Goal: Task Accomplishment & Management: Use online tool/utility

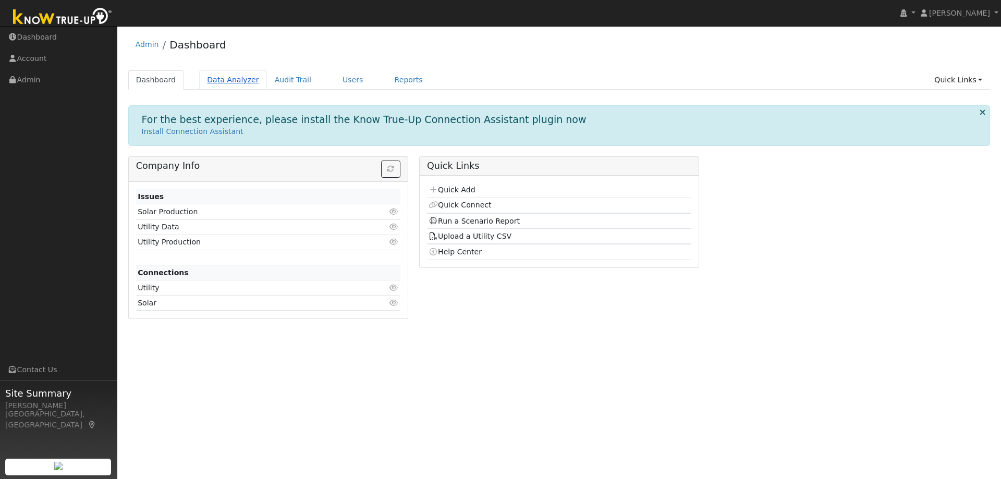
click at [220, 74] on link "Data Analyzer" at bounding box center [233, 79] width 68 height 19
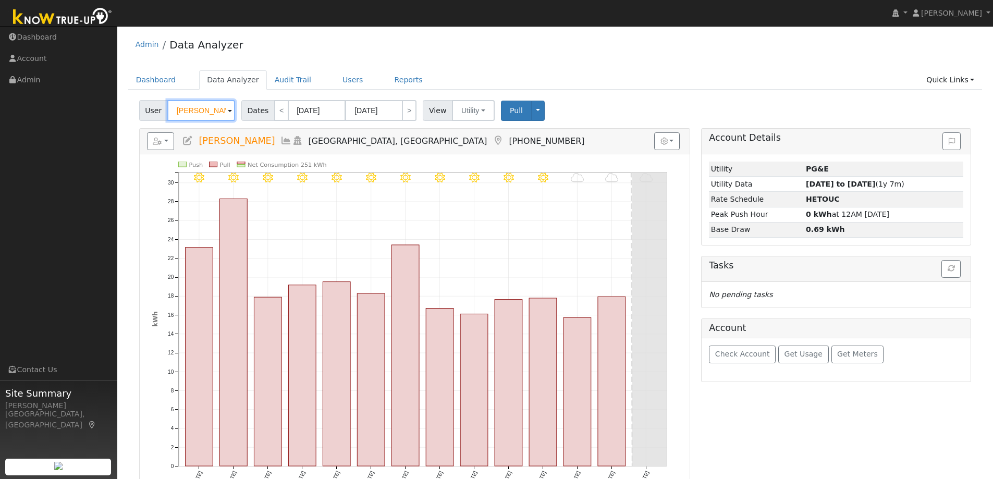
click at [205, 113] on input "[PERSON_NAME]" at bounding box center [201, 110] width 68 height 21
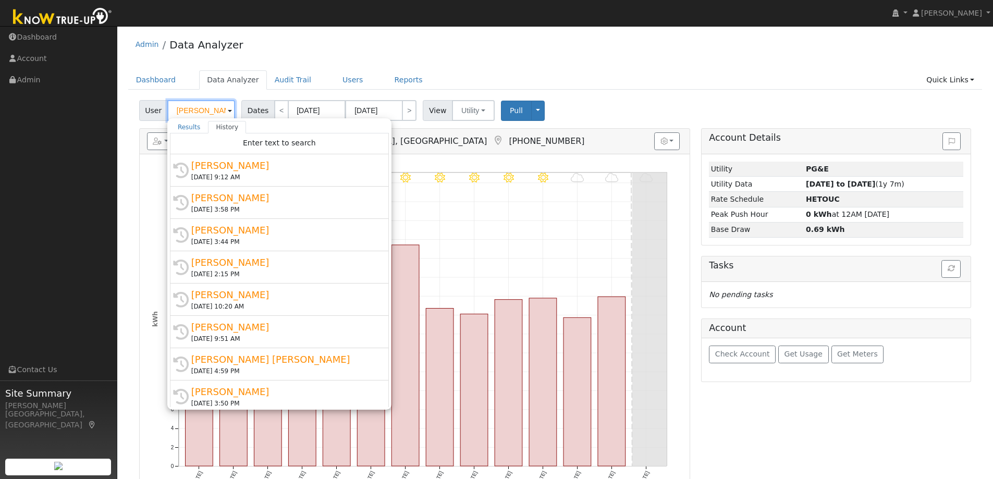
click at [205, 113] on input "[PERSON_NAME]" at bounding box center [201, 110] width 68 height 21
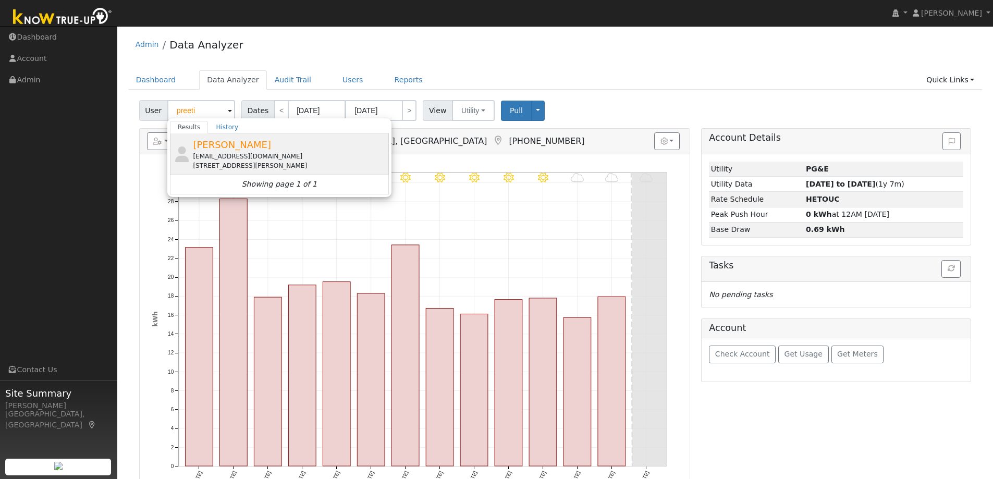
click at [242, 148] on span "[PERSON_NAME]" at bounding box center [232, 144] width 78 height 11
type input "[PERSON_NAME]"
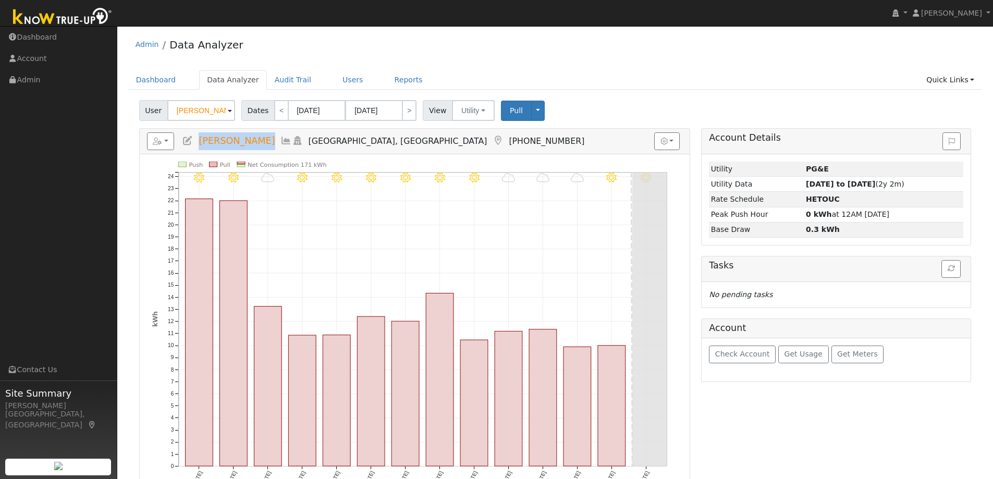
drag, startPoint x: 263, startPoint y: 141, endPoint x: 200, endPoint y: 144, distance: 63.2
click at [200, 144] on h5 "Reports Scenario Health Check Energy Audit Account Timeline User Audit Trail In…" at bounding box center [415, 141] width 536 height 18
copy span "[PERSON_NAME]"
click at [154, 136] on button "button" at bounding box center [161, 141] width 28 height 18
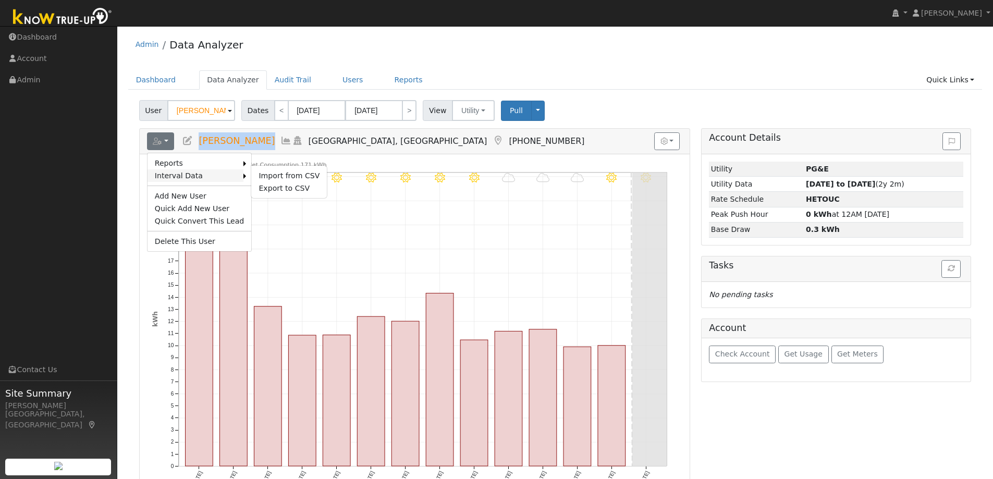
click at [180, 177] on link "Interval Data" at bounding box center [196, 175] width 96 height 13
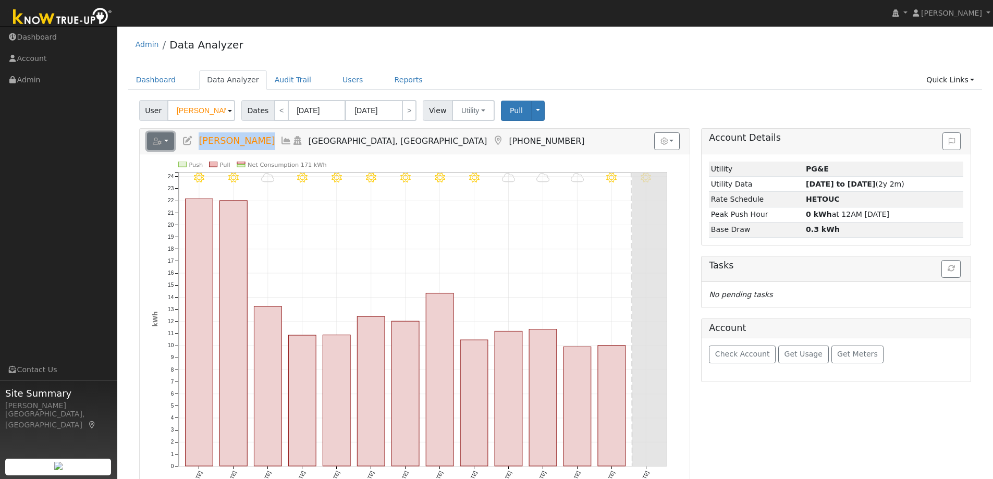
click at [166, 139] on button "button" at bounding box center [161, 141] width 28 height 18
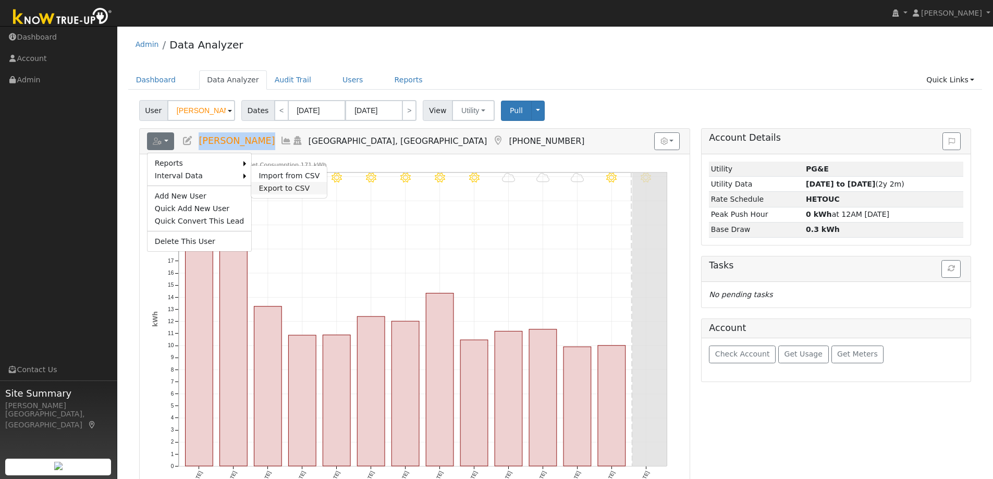
click at [281, 185] on link "Export to CSV" at bounding box center [289, 188] width 76 height 13
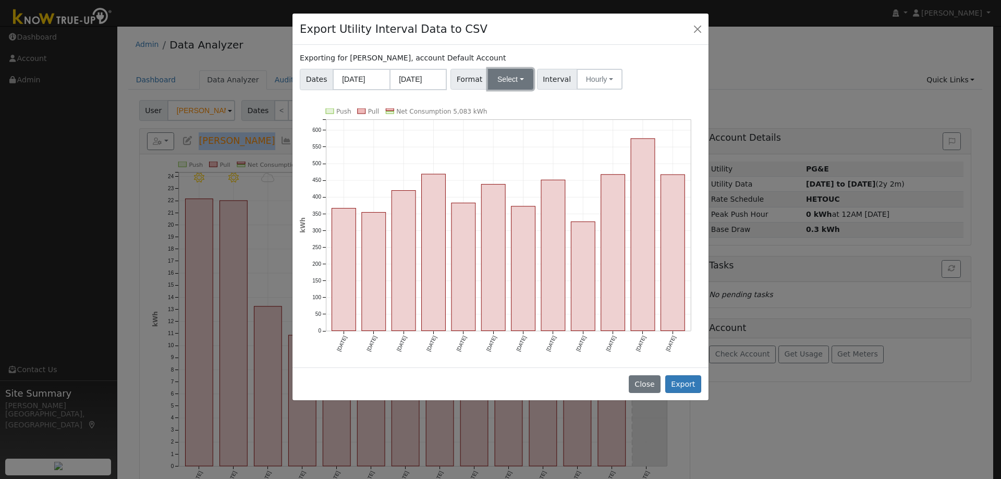
click at [504, 76] on button "Select" at bounding box center [510, 79] width 45 height 21
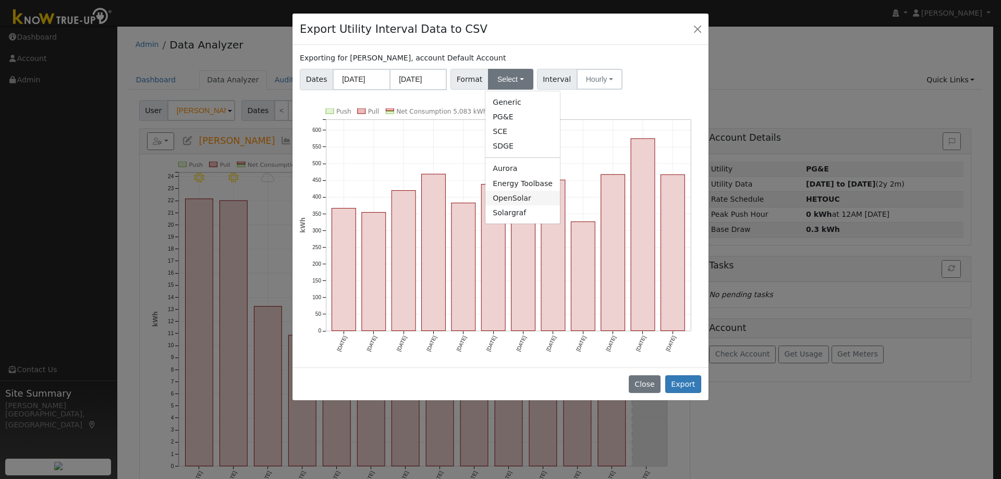
click at [512, 200] on link "OpenSolar" at bounding box center [522, 198] width 75 height 15
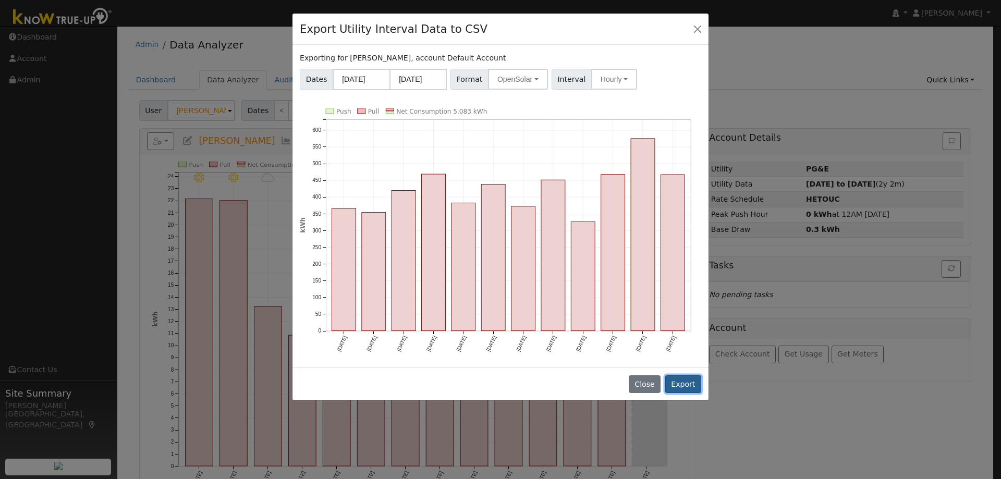
click at [693, 382] on button "Export" at bounding box center [683, 384] width 36 height 18
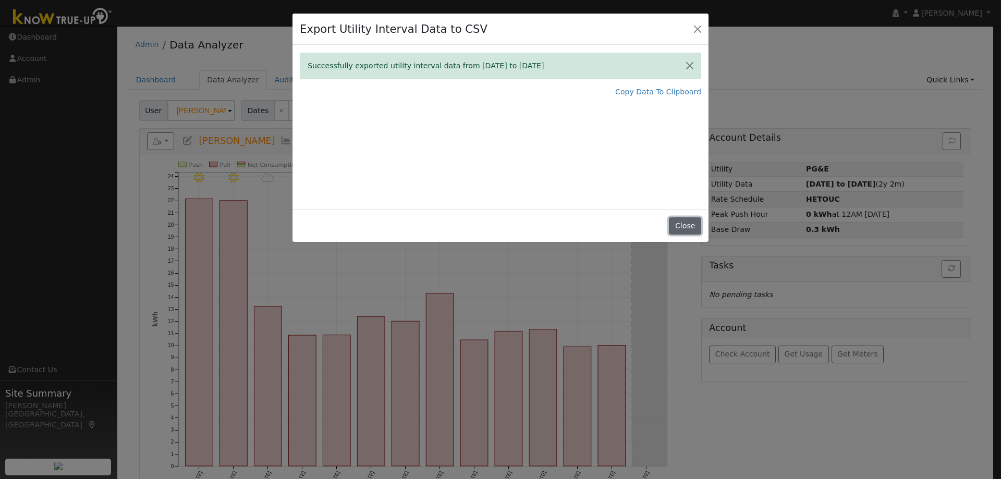
drag, startPoint x: 692, startPoint y: 229, endPoint x: 480, endPoint y: 186, distance: 216.5
click at [691, 229] on button "Close" at bounding box center [685, 226] width 32 height 18
